Goal: Information Seeking & Learning: Learn about a topic

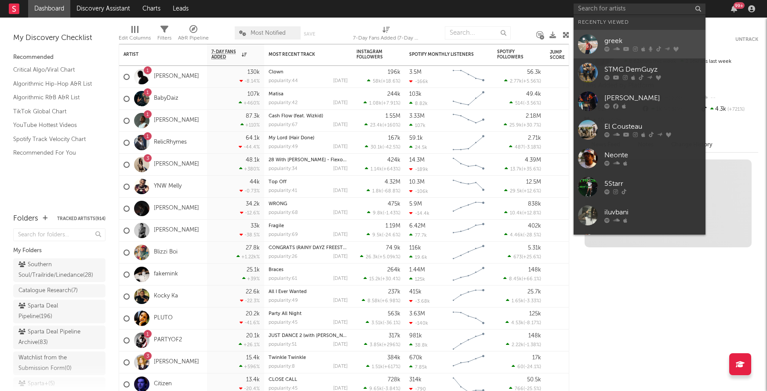
click at [621, 43] on div "greek" at bounding box center [652, 41] width 97 height 11
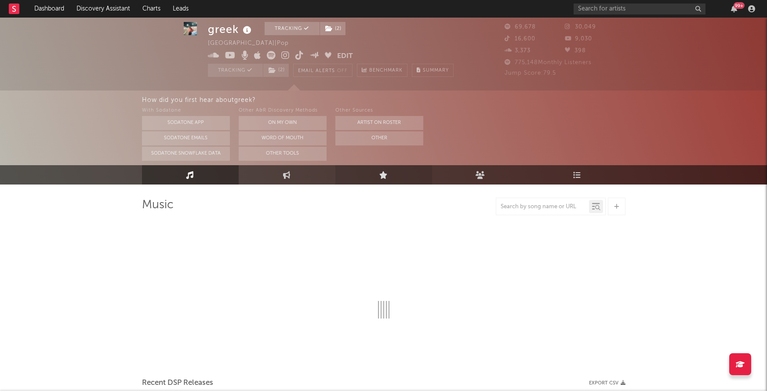
scroll to position [15, 0]
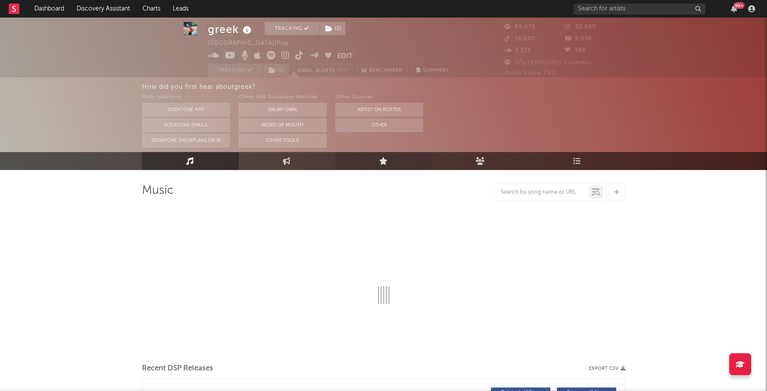
select select "6m"
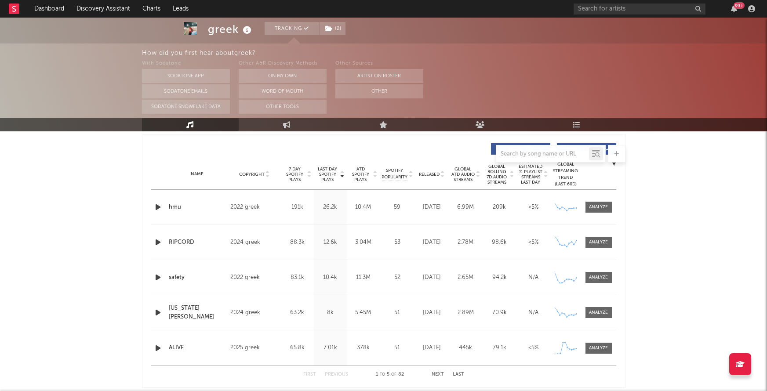
scroll to position [328, 0]
click at [603, 346] on div at bounding box center [598, 348] width 19 height 7
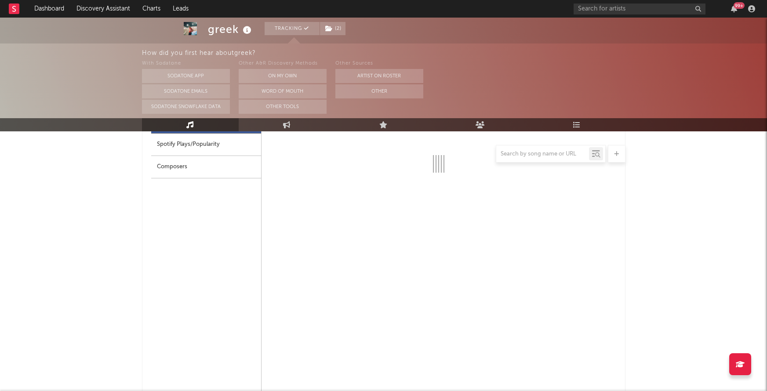
select select "1w"
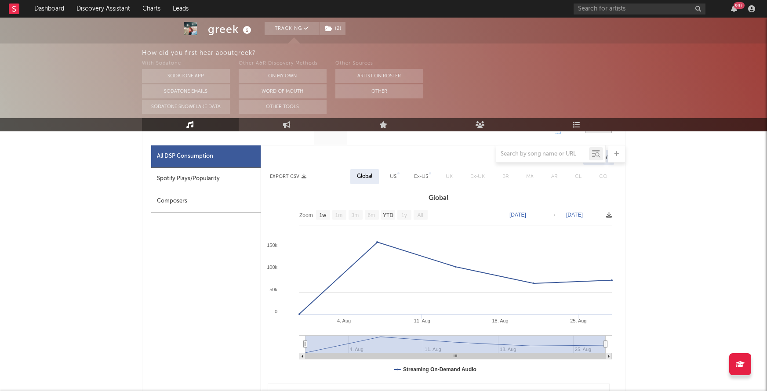
scroll to position [548, 0]
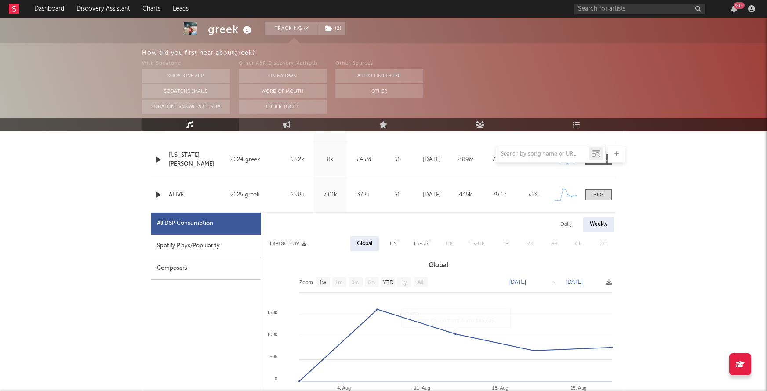
click at [568, 221] on div "Daily" at bounding box center [566, 224] width 25 height 15
select select "1w"
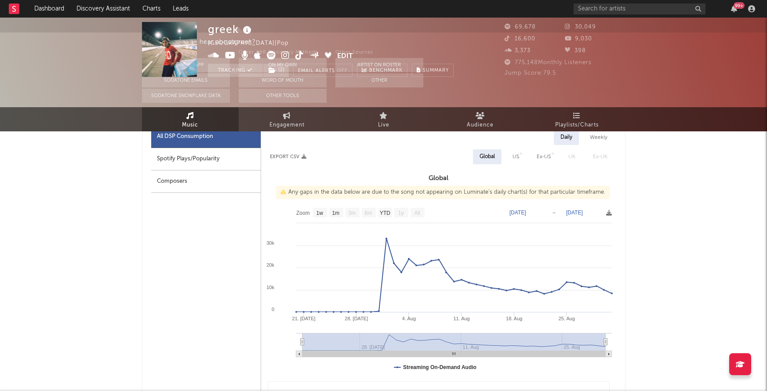
scroll to position [0, 0]
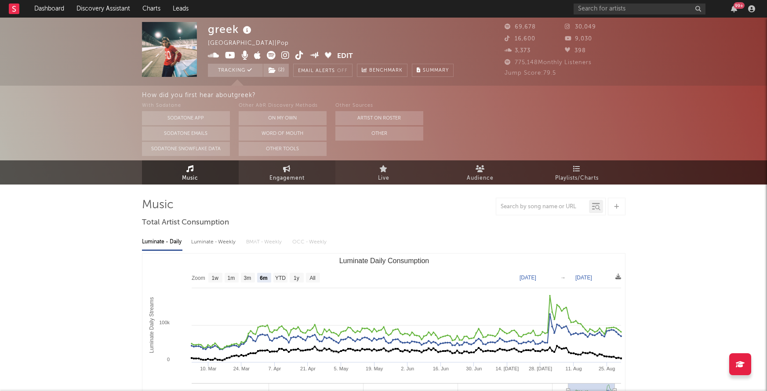
click at [280, 174] on span "Engagement" at bounding box center [286, 178] width 35 height 11
select select "1w"
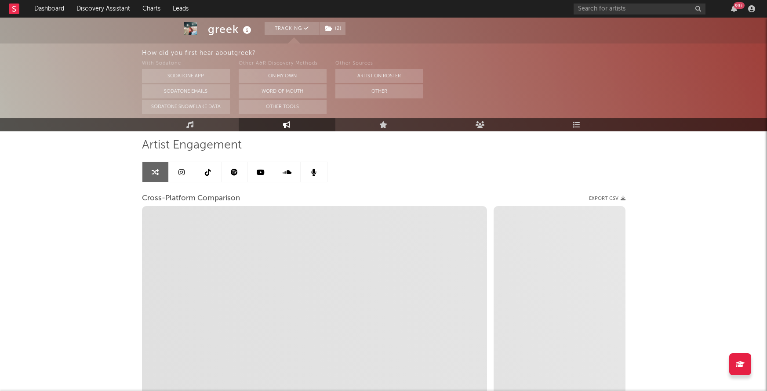
scroll to position [59, 0]
select select "1m"
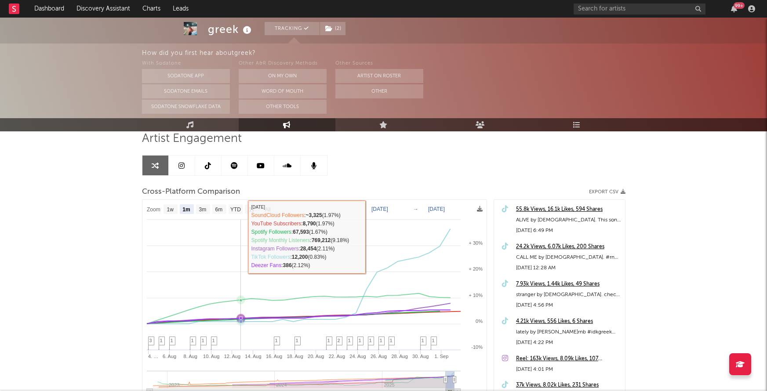
scroll to position [167, 0]
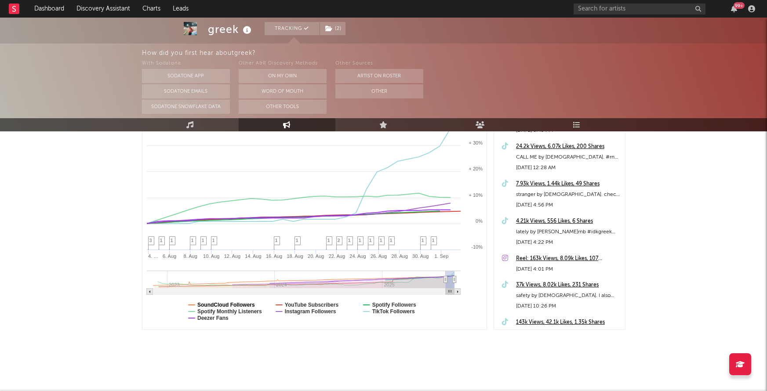
click at [231, 303] on text "SoundCloud Followers" at bounding box center [226, 305] width 58 height 6
select select "1m"
click at [291, 303] on text "YouTube Subscribers" at bounding box center [311, 305] width 54 height 6
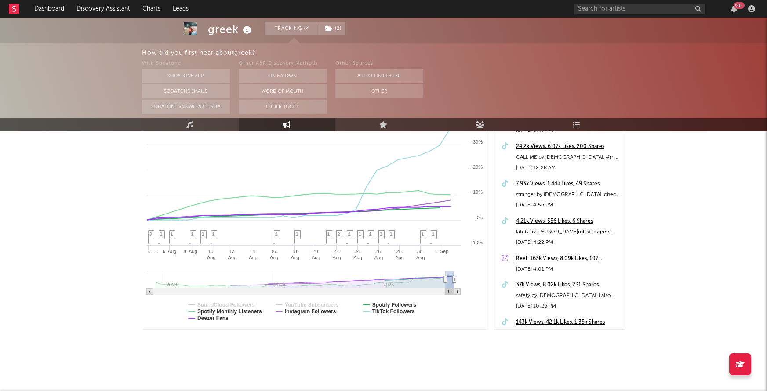
select select "1m"
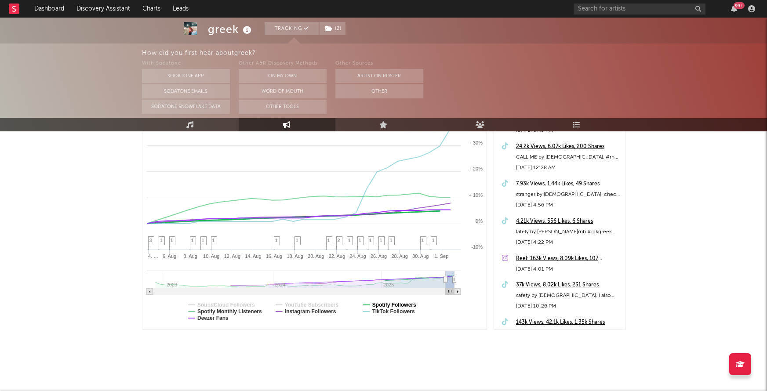
click at [380, 305] on text "Spotify Followers" at bounding box center [394, 305] width 44 height 6
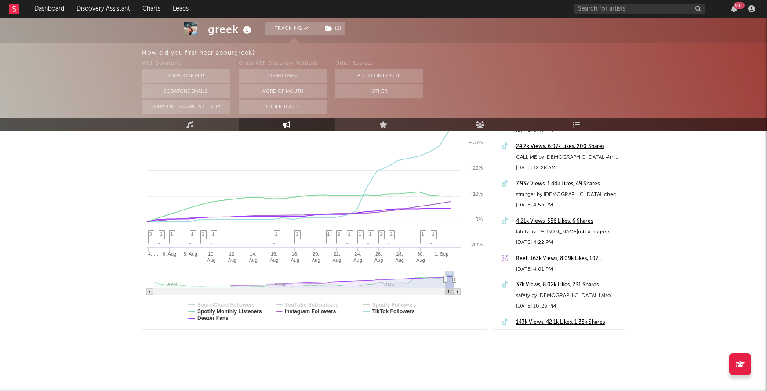
select select "1m"
click at [199, 317] on text "Deezer Fans" at bounding box center [212, 318] width 31 height 6
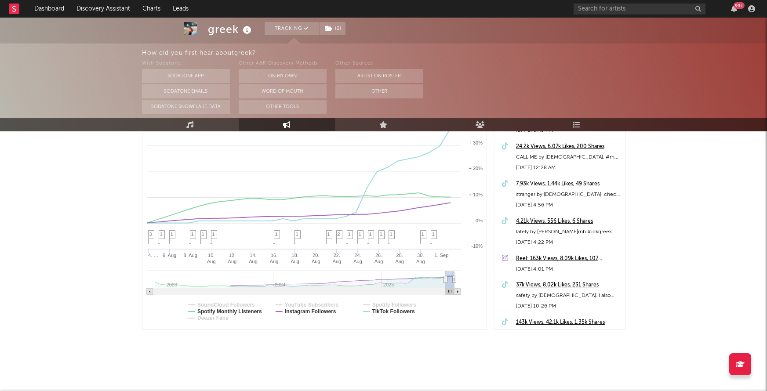
select select "1m"
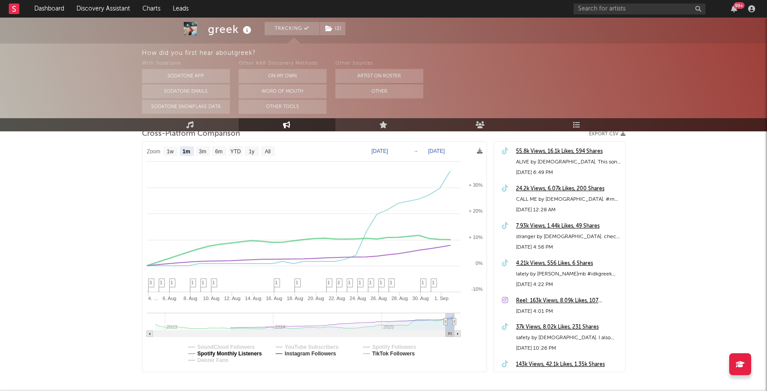
click at [238, 353] on text "Spotify Monthly Listeners" at bounding box center [229, 354] width 65 height 6
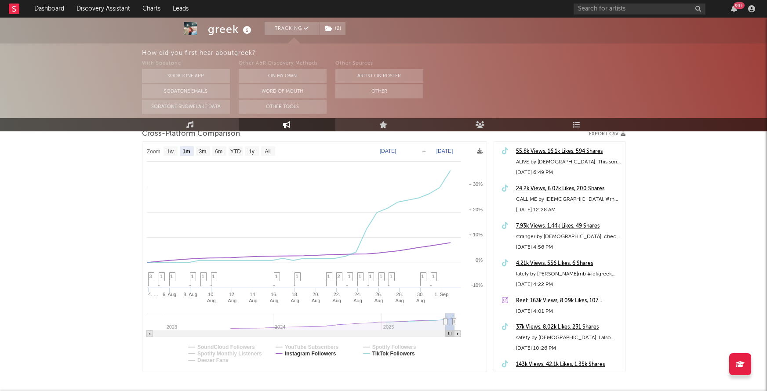
select select "1m"
click at [238, 353] on text "Spotify Monthly Listeners" at bounding box center [229, 354] width 65 height 6
select select "1m"
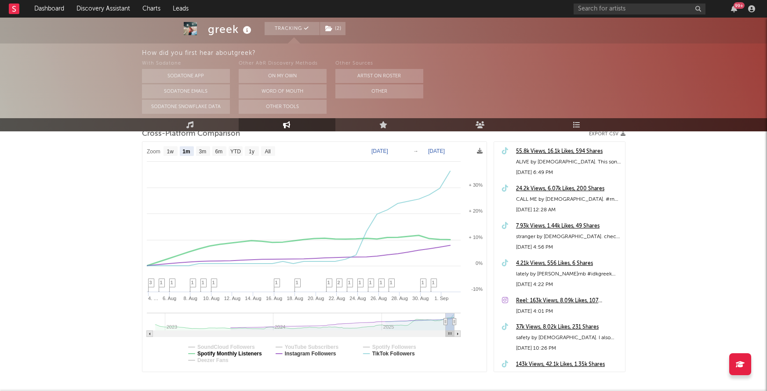
click at [238, 353] on text "Spotify Monthly Listeners" at bounding box center [229, 354] width 65 height 6
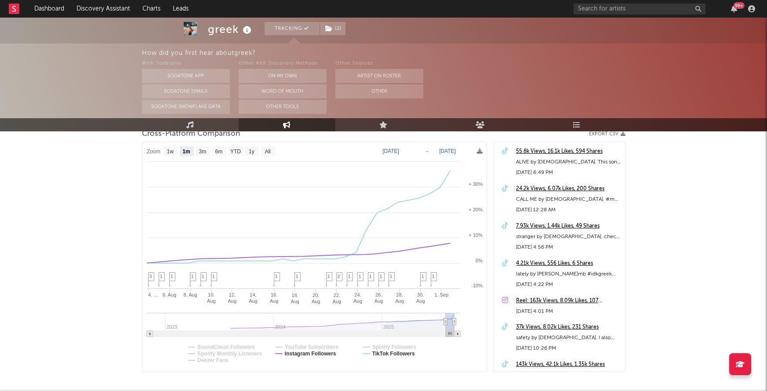
select select "1m"
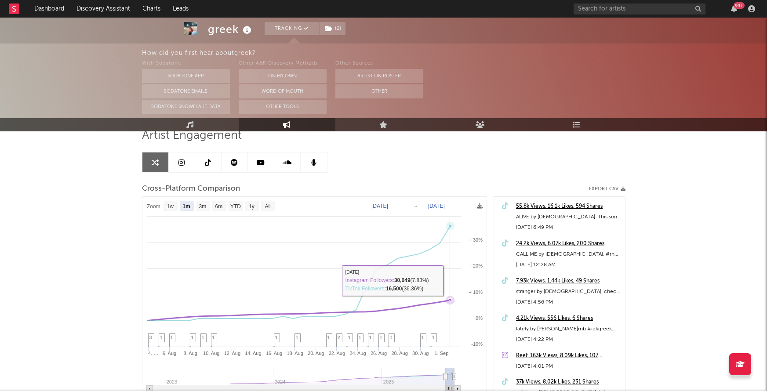
scroll to position [61, 0]
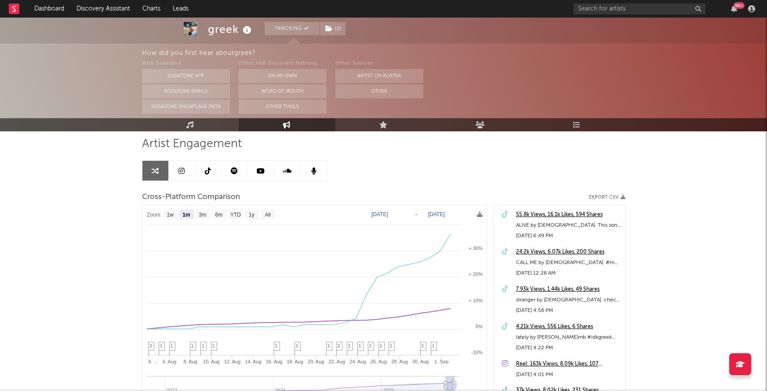
click at [374, 215] on text "[DATE]" at bounding box center [379, 214] width 17 height 6
click at [405, 213] on input "[DATE]" at bounding box center [384, 214] width 41 height 9
type input "[DATE]"
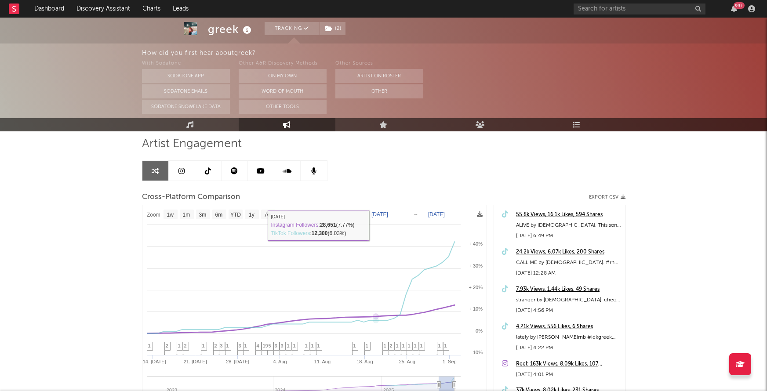
click at [383, 216] on text "[DATE]" at bounding box center [379, 214] width 17 height 6
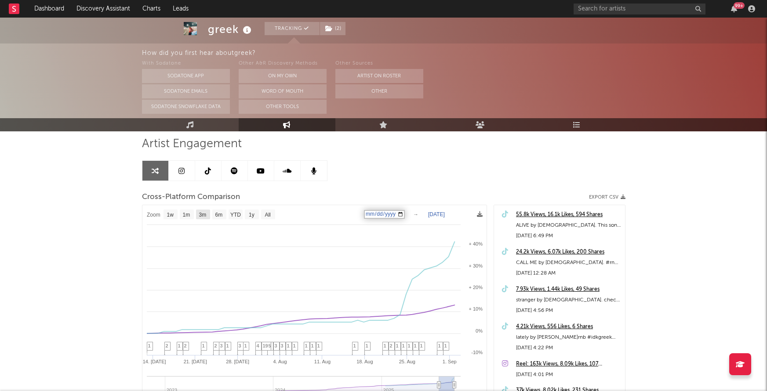
click at [190, 215] on text "1m" at bounding box center [185, 215] width 7 height 6
select select "1m"
type input "[DATE]"
select select "1m"
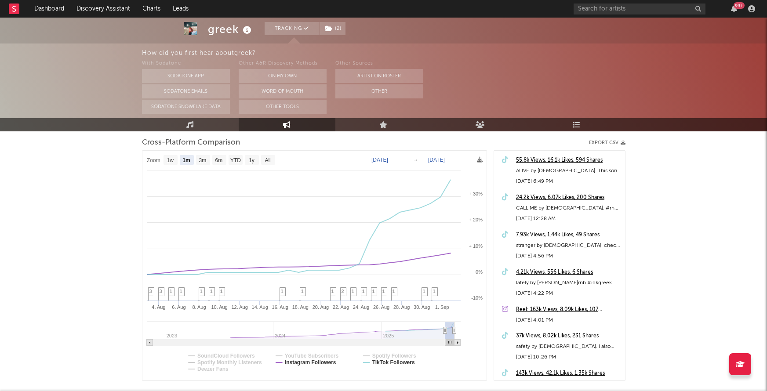
scroll to position [0, 0]
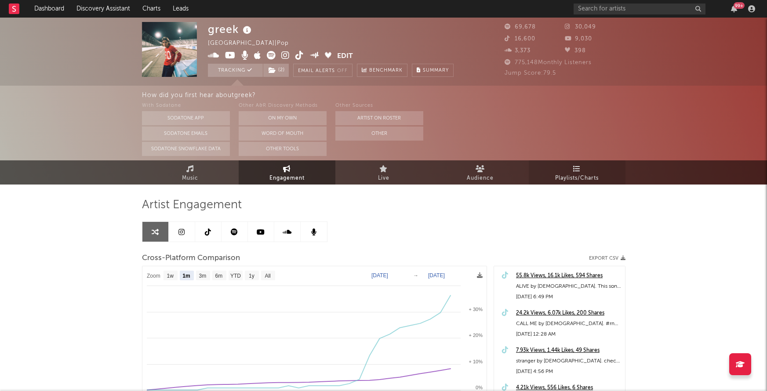
click at [578, 170] on icon at bounding box center [576, 168] width 7 height 7
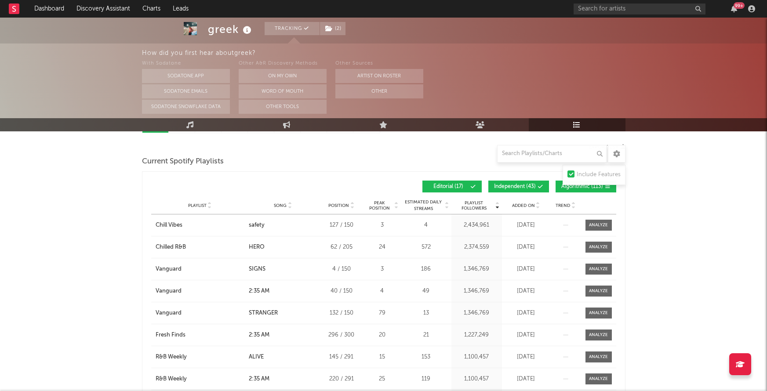
scroll to position [98, 0]
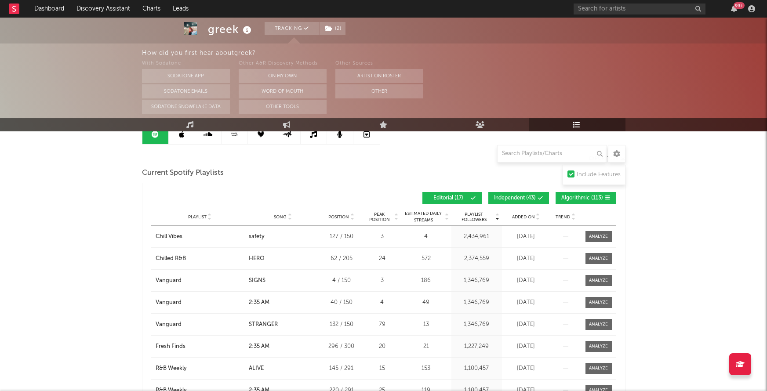
click at [523, 200] on button "Independent ( 43 )" at bounding box center [518, 198] width 61 height 12
click at [581, 192] on button "Algorithmic ( 113 )" at bounding box center [586, 198] width 61 height 12
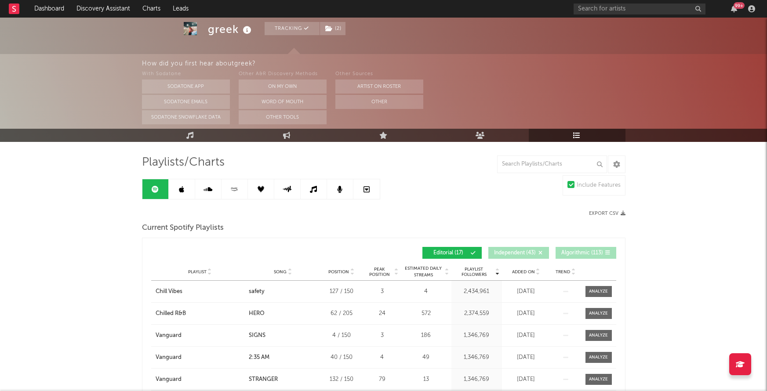
click at [173, 191] on link at bounding box center [182, 189] width 26 height 20
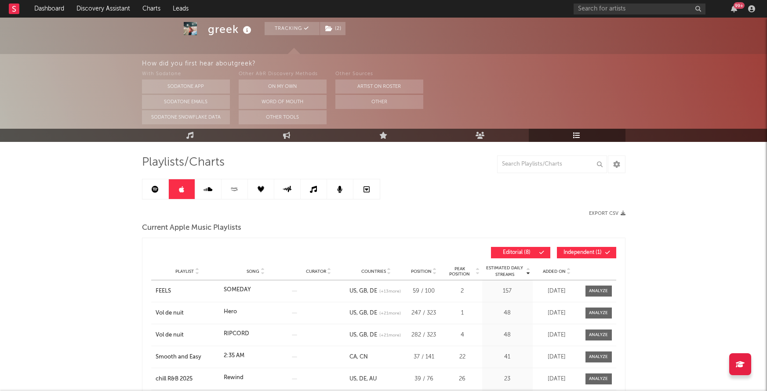
click at [163, 195] on link at bounding box center [155, 189] width 26 height 20
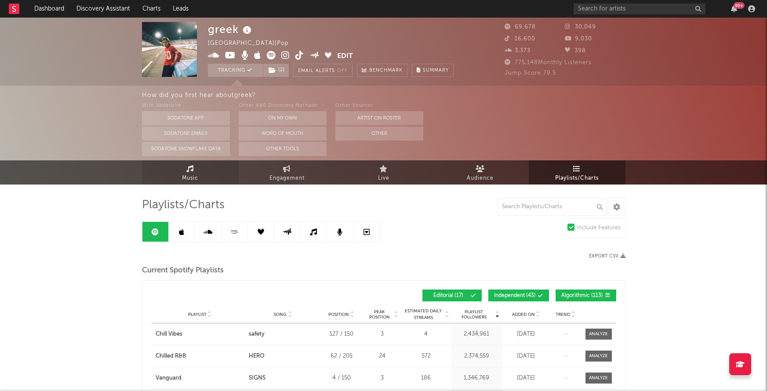
click at [183, 174] on span "Music" at bounding box center [190, 178] width 16 height 11
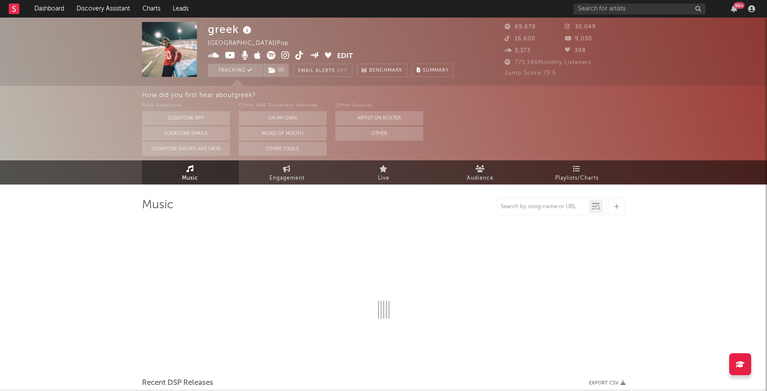
select select "6m"
